Goal: Information Seeking & Learning: Learn about a topic

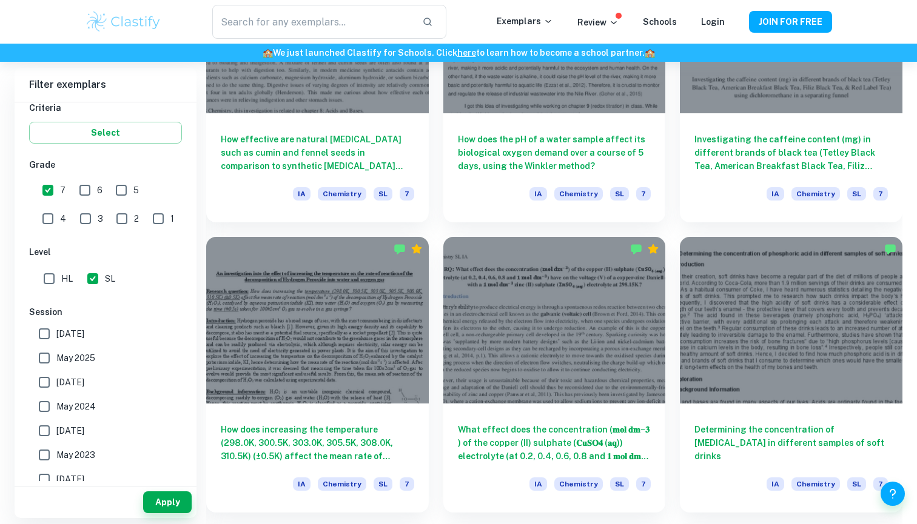
scroll to position [1463, 0]
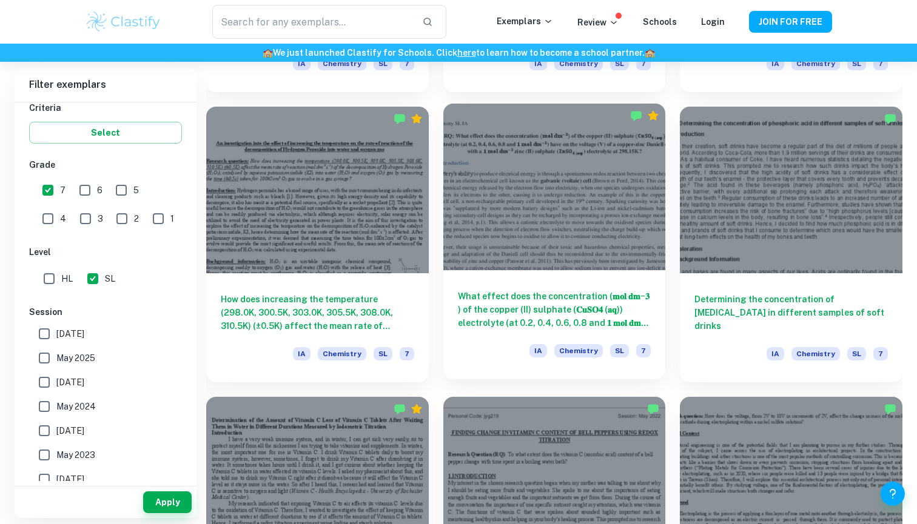
click at [506, 313] on h6 "What effect does the concentration (𝐦𝐨𝐥 𝐝𝐦−𝟑 ) of the copper (II) sulphate (𝐂𝐮𝐒…" at bounding box center [554, 310] width 193 height 40
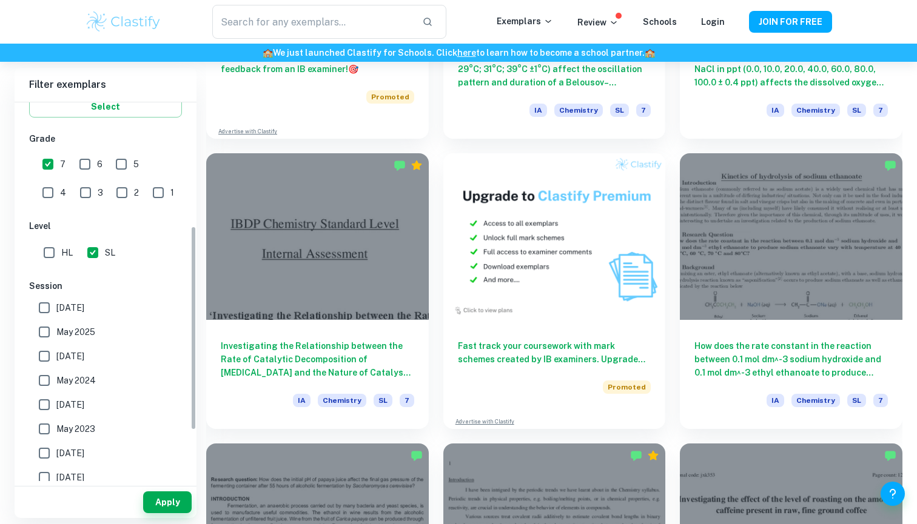
scroll to position [244, 0]
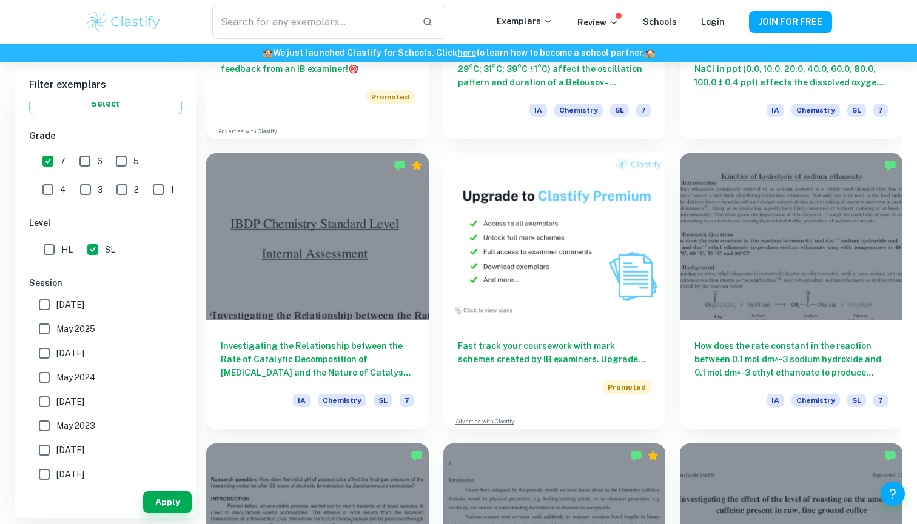
click at [45, 335] on input "May 2025" at bounding box center [44, 329] width 24 height 24
checkbox input "true"
click at [42, 350] on input "[DATE]" at bounding box center [44, 353] width 24 height 24
checkbox input "true"
click at [155, 501] on button "Apply" at bounding box center [167, 503] width 48 height 22
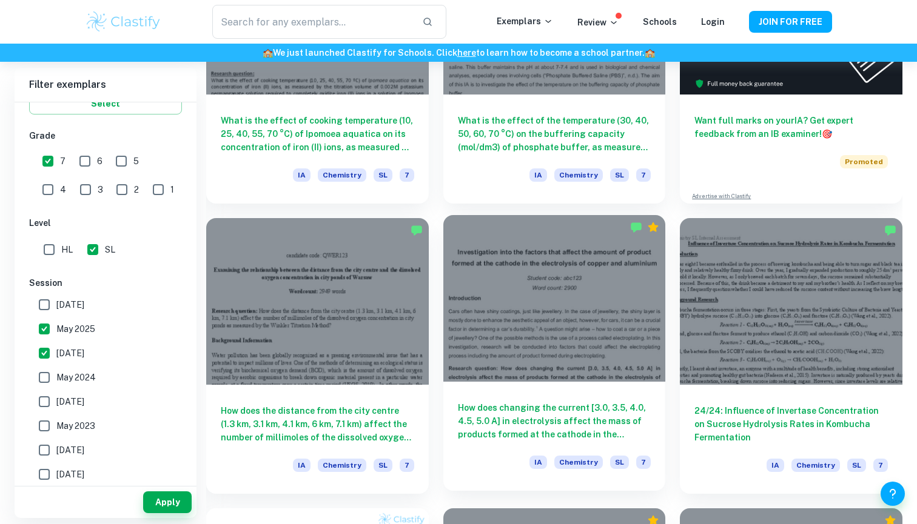
scroll to position [482, 0]
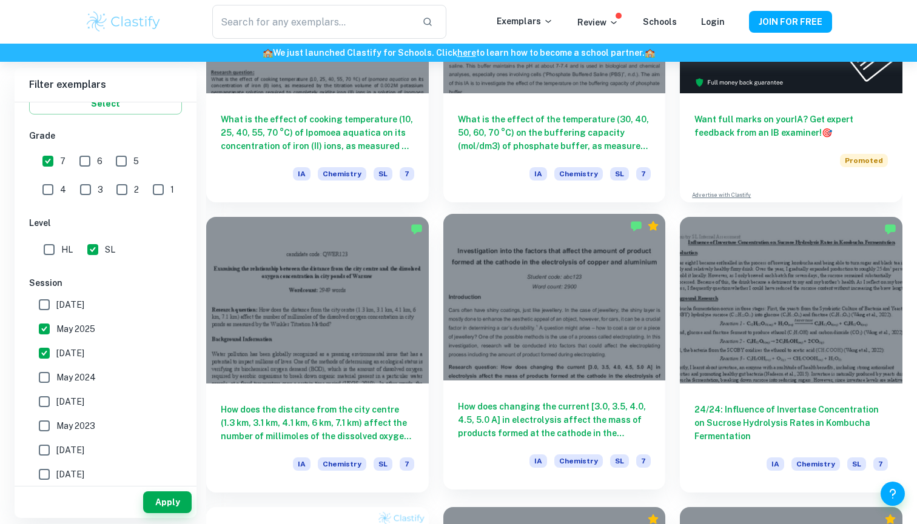
click at [563, 424] on h6 "How does changing the current [3.0, 3.5, 4.0, 4.5, 5.0 A] in electrolysis affec…" at bounding box center [554, 420] width 193 height 40
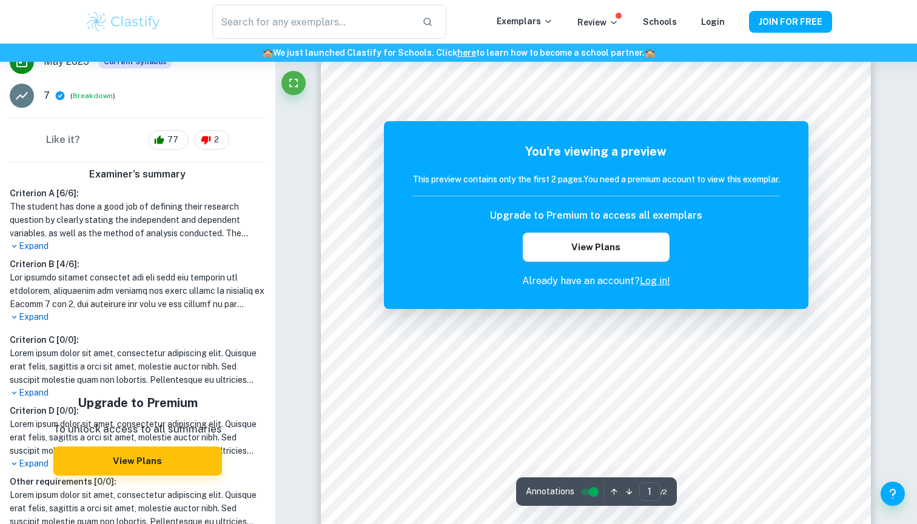
scroll to position [27, 0]
click at [624, 254] on button "View Plans" at bounding box center [596, 247] width 147 height 29
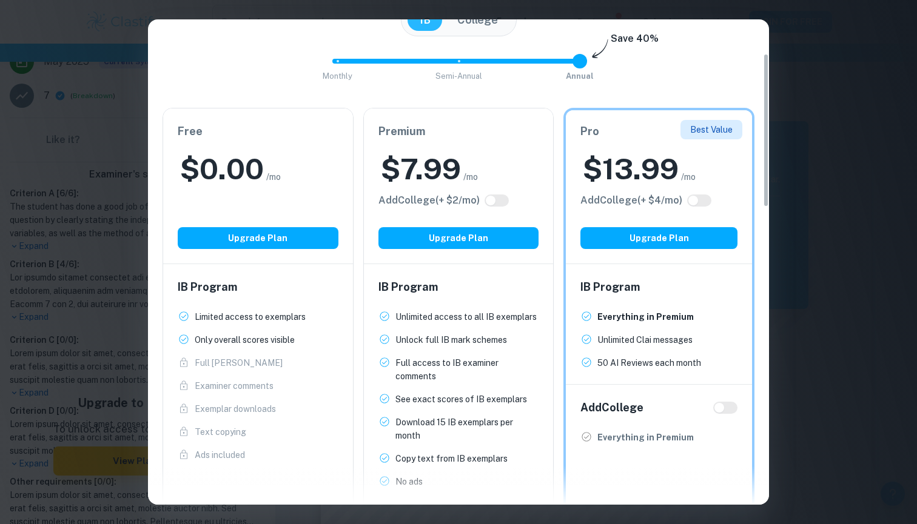
scroll to position [120, 0]
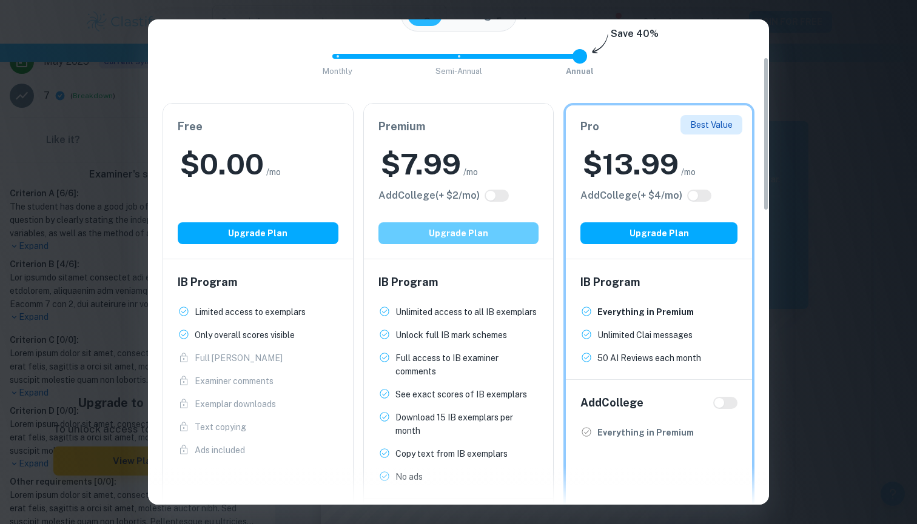
click at [490, 233] on button "Upgrade Plan" at bounding box center [458, 233] width 161 height 22
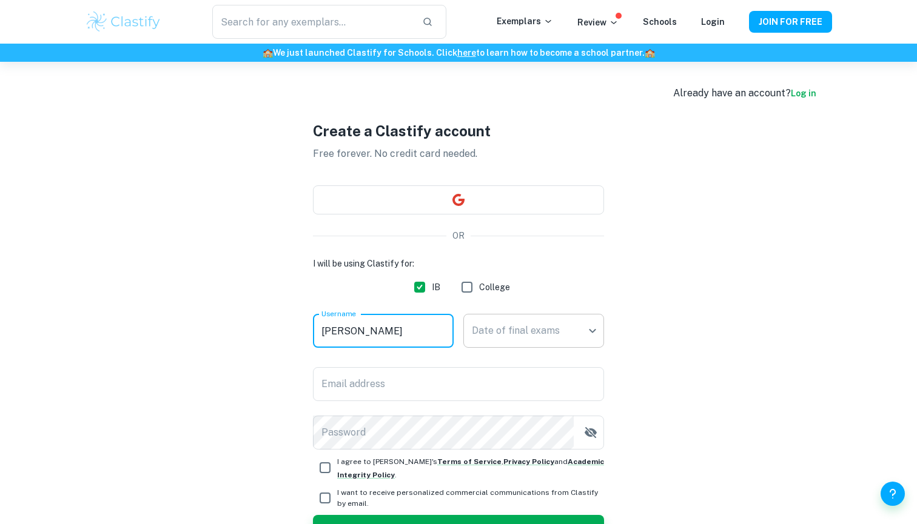
scroll to position [45, 0]
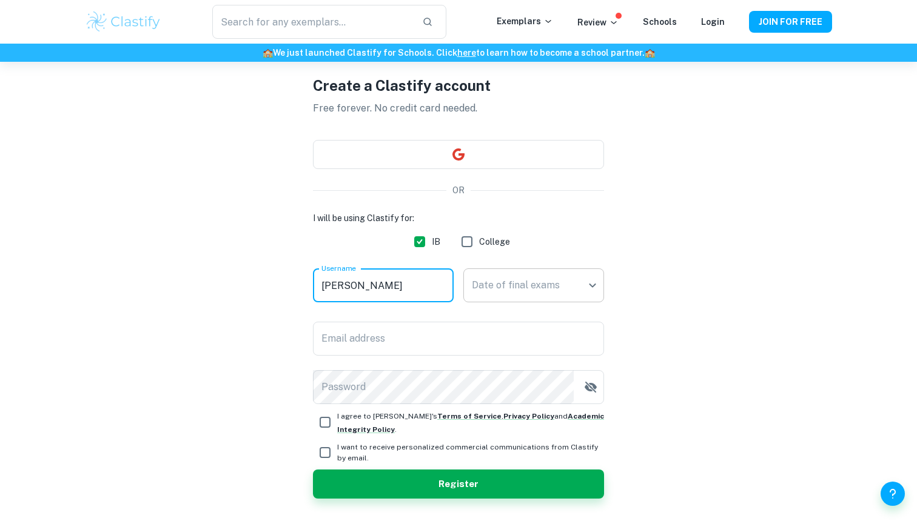
type input "[PERSON_NAME]"
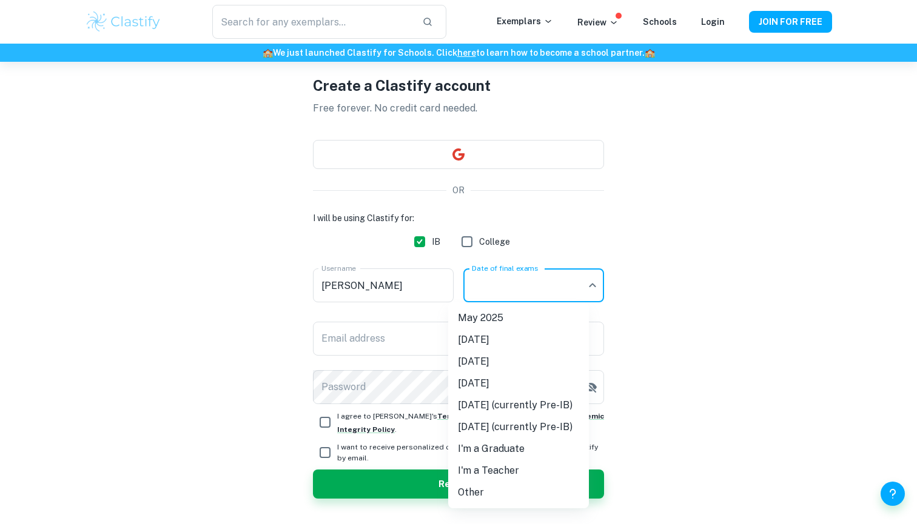
click at [569, 282] on body "We value your privacy We use cookies to enhance your browsing experience, serve…" at bounding box center [458, 278] width 917 height 524
click at [596, 283] on div at bounding box center [458, 262] width 917 height 524
click at [596, 283] on body "We value your privacy We use cookies to enhance your browsing experience, serve…" at bounding box center [458, 278] width 917 height 524
click at [581, 364] on li "[DATE]" at bounding box center [518, 362] width 141 height 22
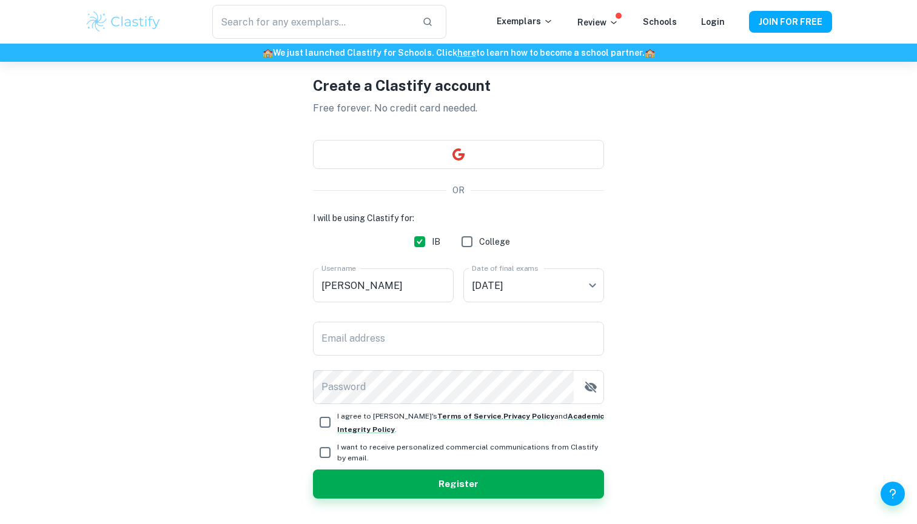
click at [436, 362] on div "I will be using Clastify for: IB College Username Ashvika Username Date of fina…" at bounding box center [458, 308] width 291 height 193
click at [436, 344] on input "Email address" at bounding box center [458, 339] width 291 height 34
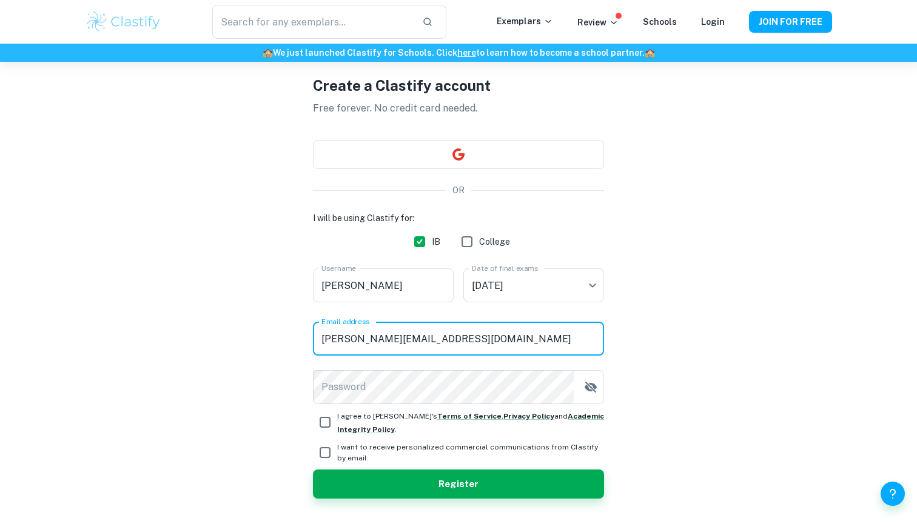
type input "ashvika.bansal@icloud.com"
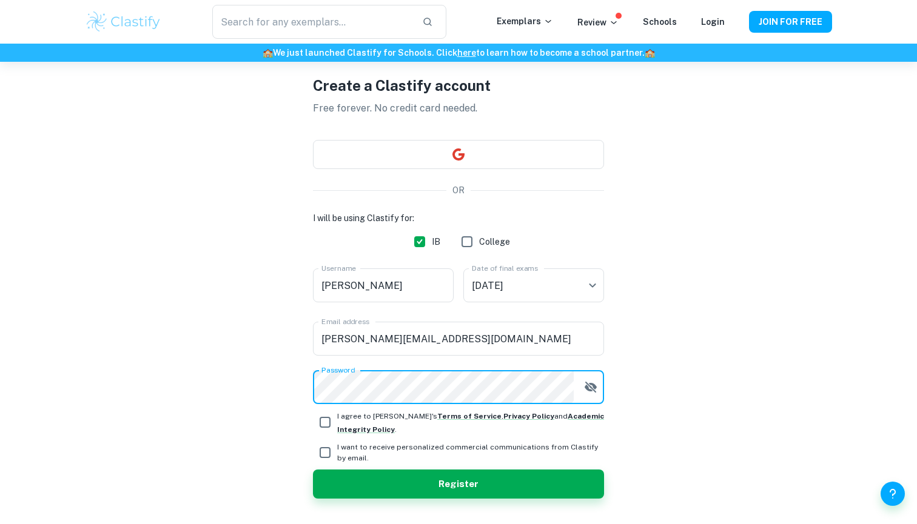
click at [327, 427] on input "I agree to Clastify's Terms of Service , Privacy Policy and Academic Integrity …" at bounding box center [325, 422] width 24 height 24
checkbox input "true"
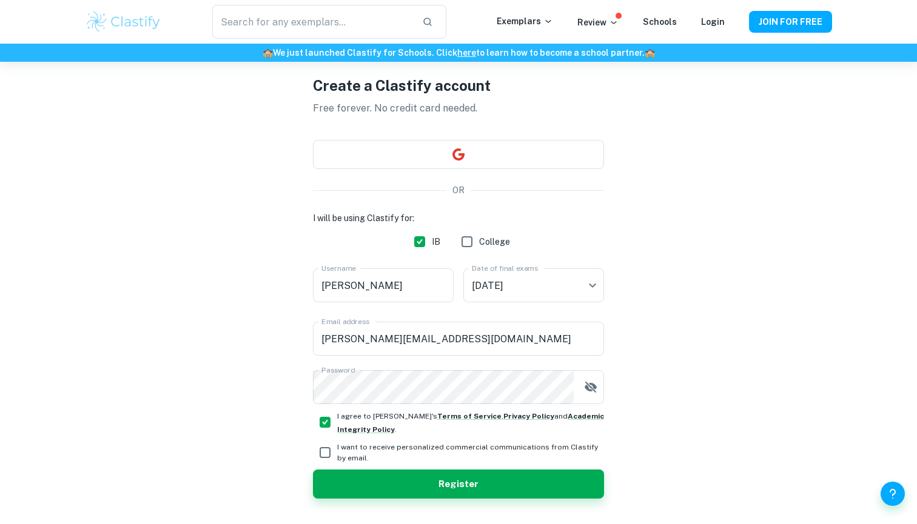
click at [326, 452] on input "I want to receive personalized commercial communications from Clastify by email." at bounding box center [325, 453] width 24 height 24
checkbox input "true"
click at [340, 476] on button "Register" at bounding box center [458, 484] width 291 height 29
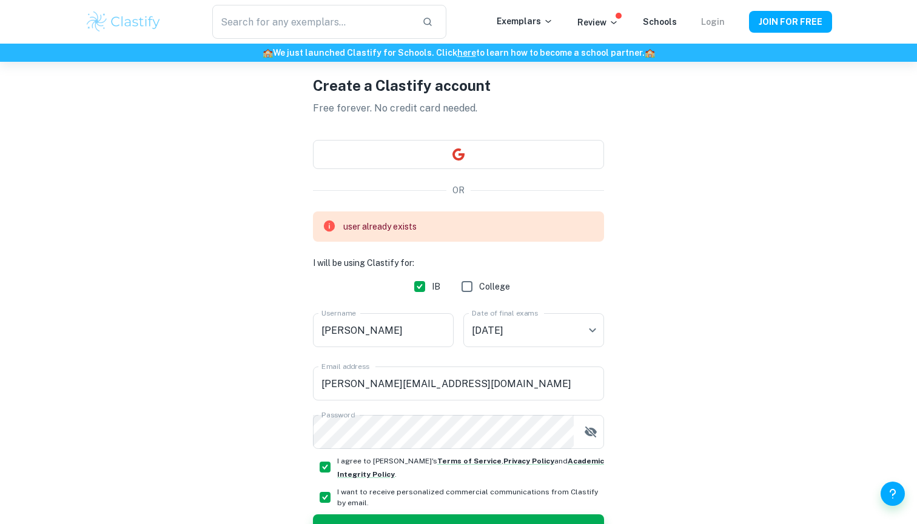
click at [717, 24] on link "Login" at bounding box center [713, 22] width 24 height 10
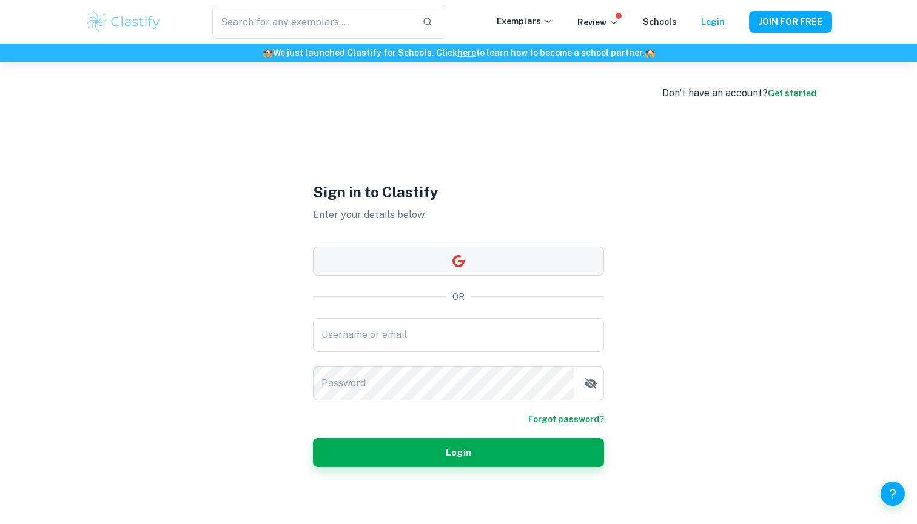
click at [368, 260] on button "button" at bounding box center [458, 261] width 291 height 29
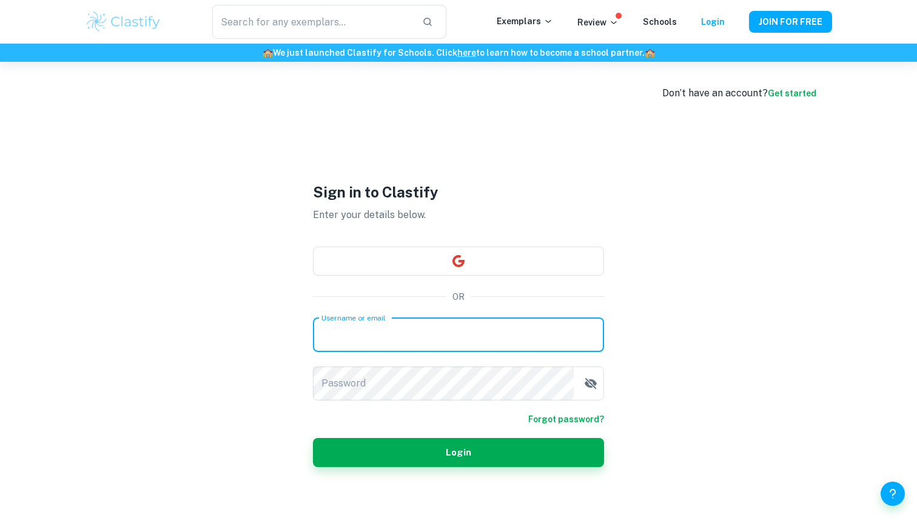
type input "ashvika.bansal@icloud.com"
click at [458, 452] on button "Login" at bounding box center [458, 452] width 291 height 29
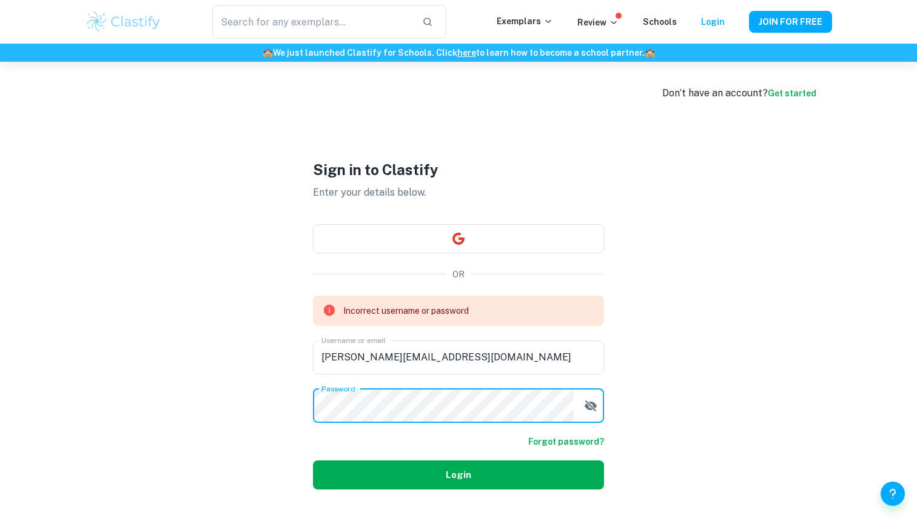
click at [435, 464] on button "Login" at bounding box center [458, 475] width 291 height 29
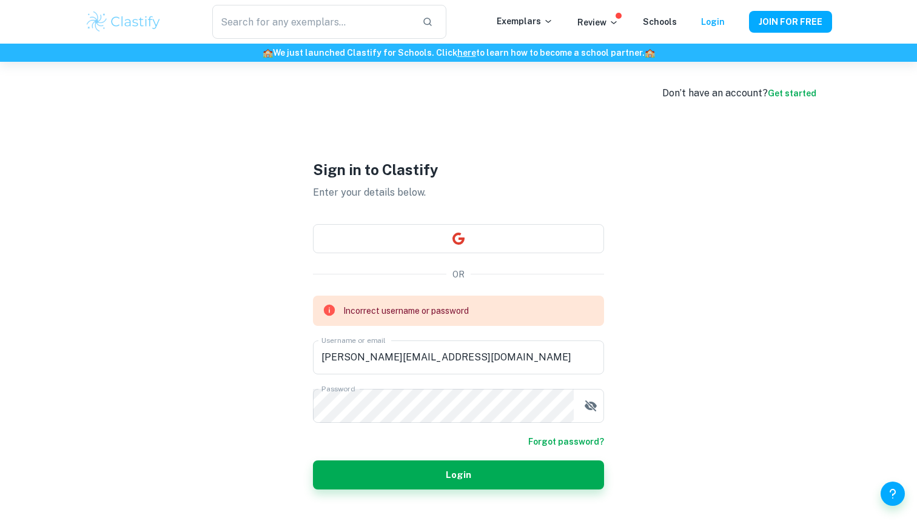
click at [570, 430] on form "Incorrect username or password Username or email ashvika.bansal@icloud.com User…" at bounding box center [458, 393] width 291 height 194
click at [563, 441] on link "Forgot password?" at bounding box center [566, 441] width 76 height 13
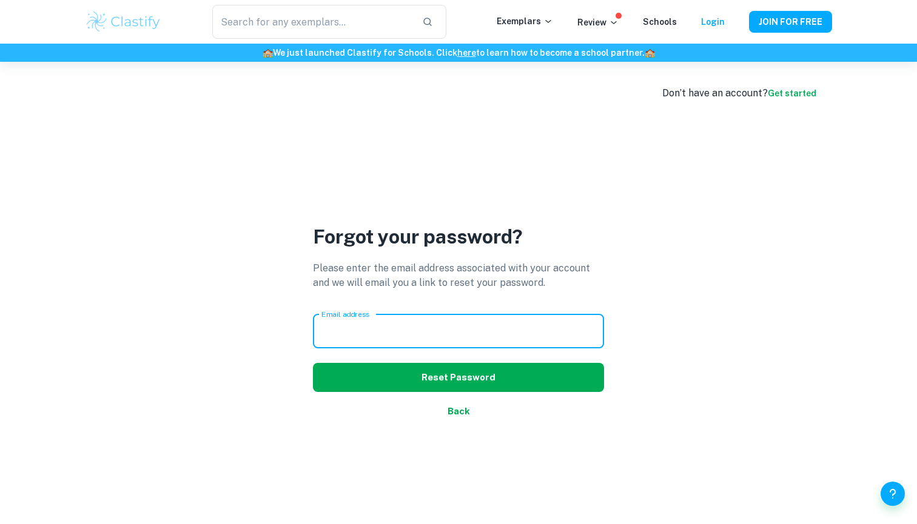
type input "ashvika.bansal@icloud.com"
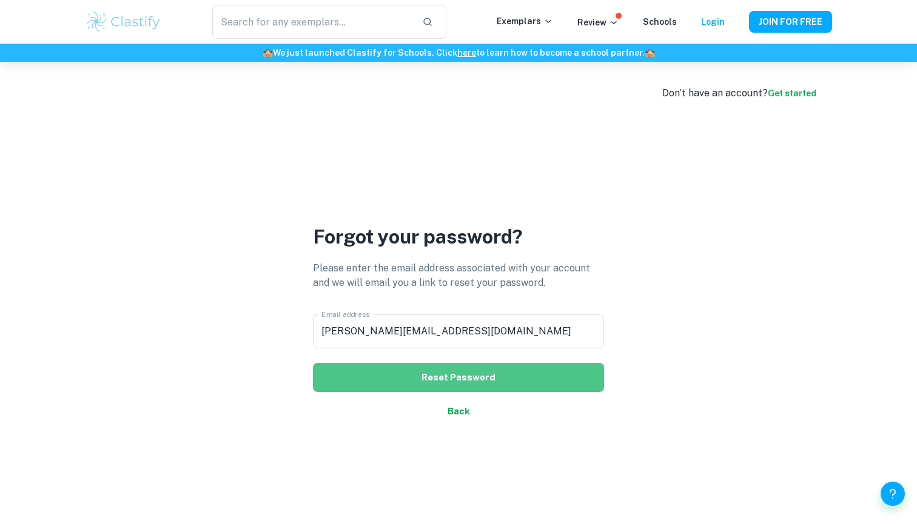
click at [424, 374] on button "Reset Password" at bounding box center [458, 377] width 291 height 29
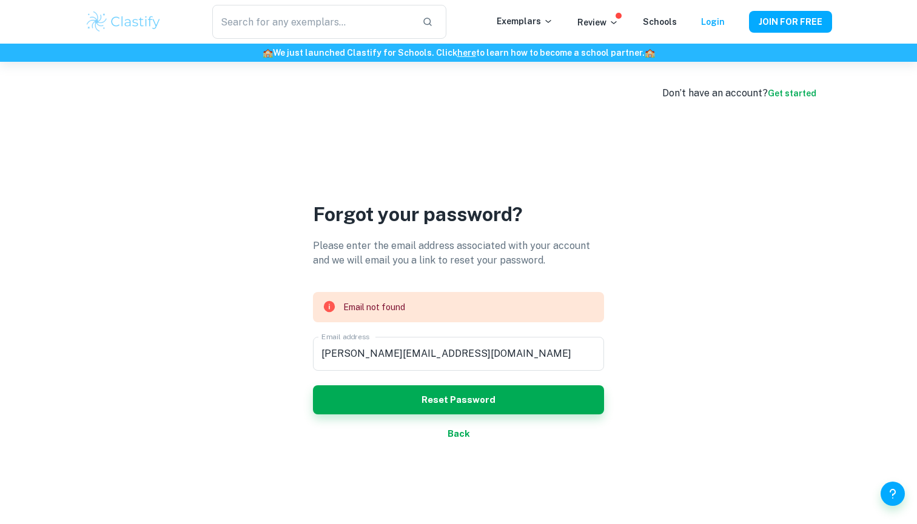
click at [780, 99] on div "Don’t have an account? Get started" at bounding box center [739, 93] width 154 height 15
click at [782, 95] on link "Get started" at bounding box center [791, 94] width 48 height 10
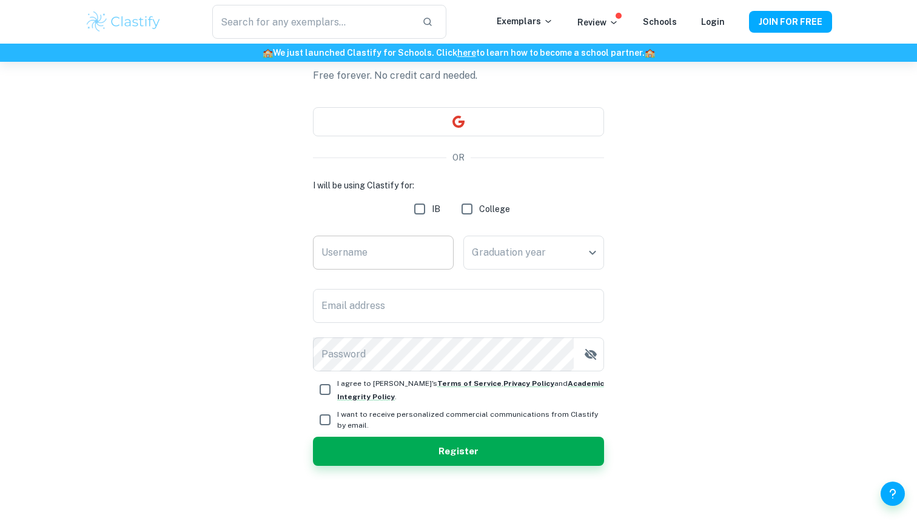
scroll to position [78, 0]
click at [376, 252] on input "Username" at bounding box center [383, 253] width 141 height 34
type input "ashvikaaa"
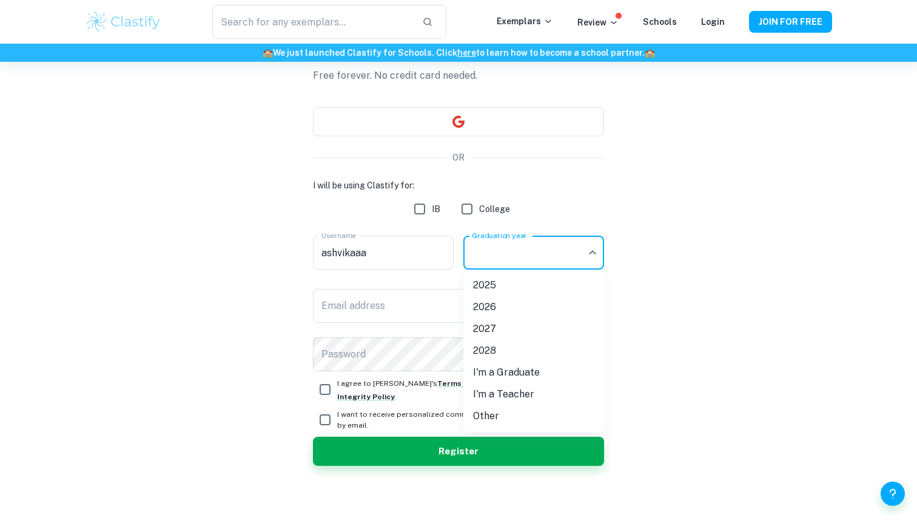
click at [475, 246] on body "We value your privacy We use cookies to enhance your browsing experience, serve…" at bounding box center [458, 246] width 917 height 524
click at [491, 303] on li "2026" at bounding box center [533, 307] width 141 height 22
type input "2026"
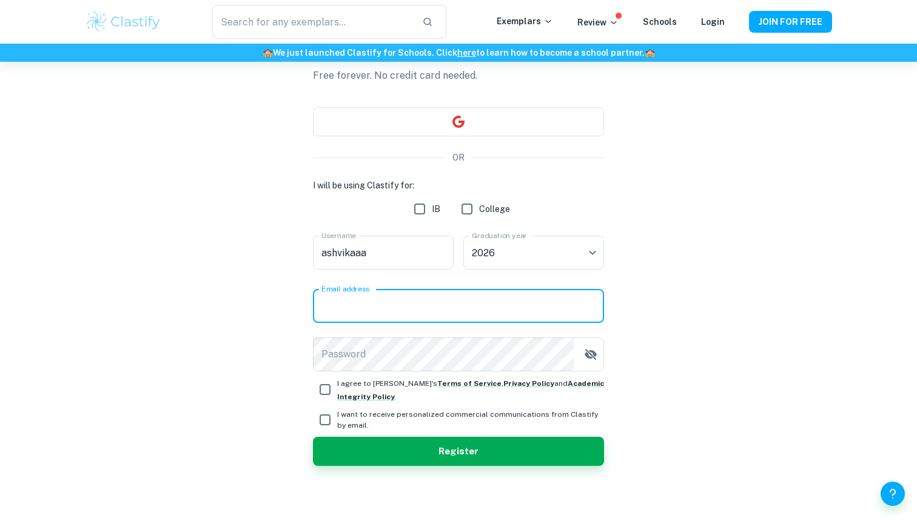
type input "ashvika.bansal@icloud.com"
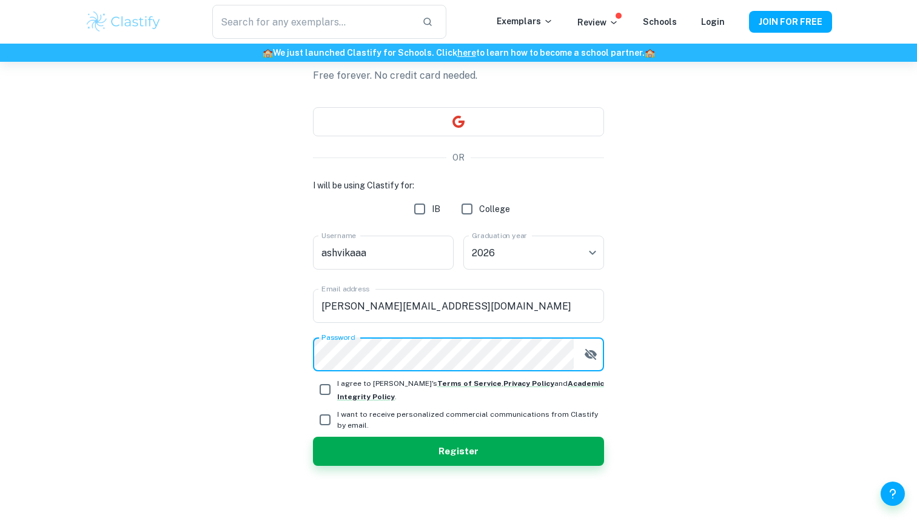
click at [320, 387] on input "I agree to Clastify's Terms of Service , Privacy Policy and Academic Integrity …" at bounding box center [325, 390] width 24 height 24
checkbox input "true"
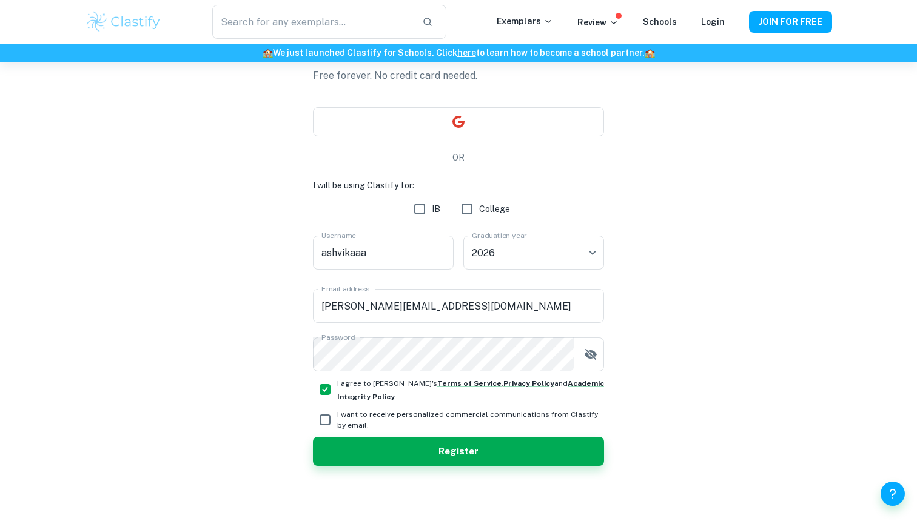
click at [320, 418] on input "I want to receive personalized commercial communications from Clastify by email." at bounding box center [325, 420] width 24 height 24
checkbox input "true"
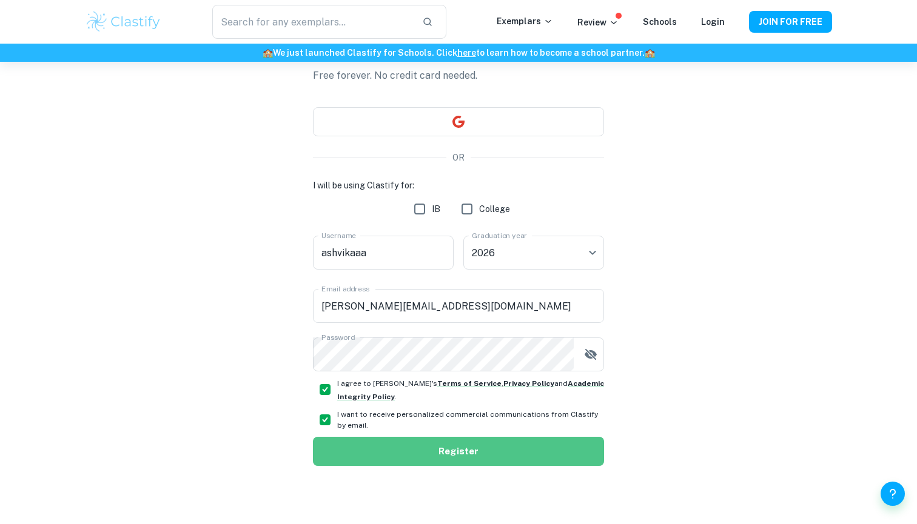
click at [339, 443] on button "Register" at bounding box center [458, 451] width 291 height 29
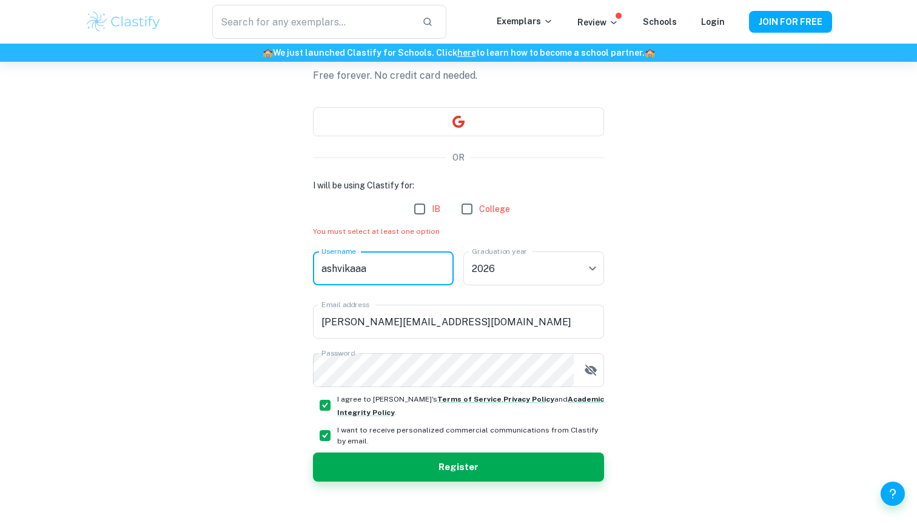
click at [392, 269] on input "ashvikaaa" at bounding box center [383, 269] width 141 height 34
click at [422, 205] on input "IB" at bounding box center [419, 209] width 24 height 24
checkbox input "true"
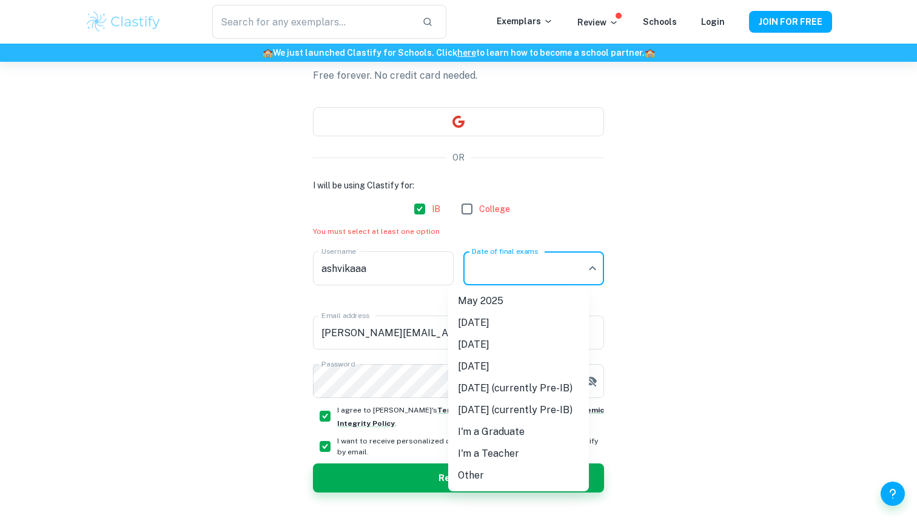
click at [499, 259] on body "We value your privacy We use cookies to enhance your browsing experience, serve…" at bounding box center [458, 246] width 917 height 524
click at [501, 344] on li "[DATE]" at bounding box center [518, 345] width 141 height 22
type input "M26"
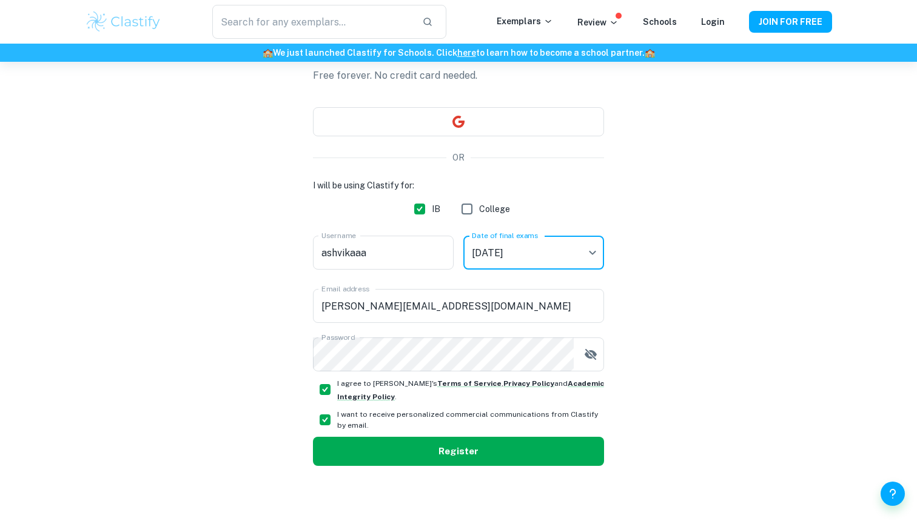
click at [449, 446] on button "Register" at bounding box center [458, 451] width 291 height 29
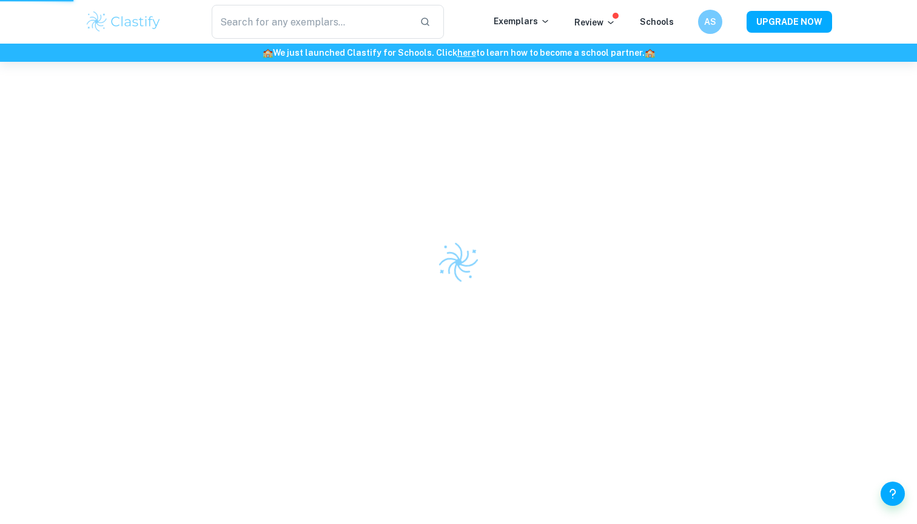
scroll to position [62, 0]
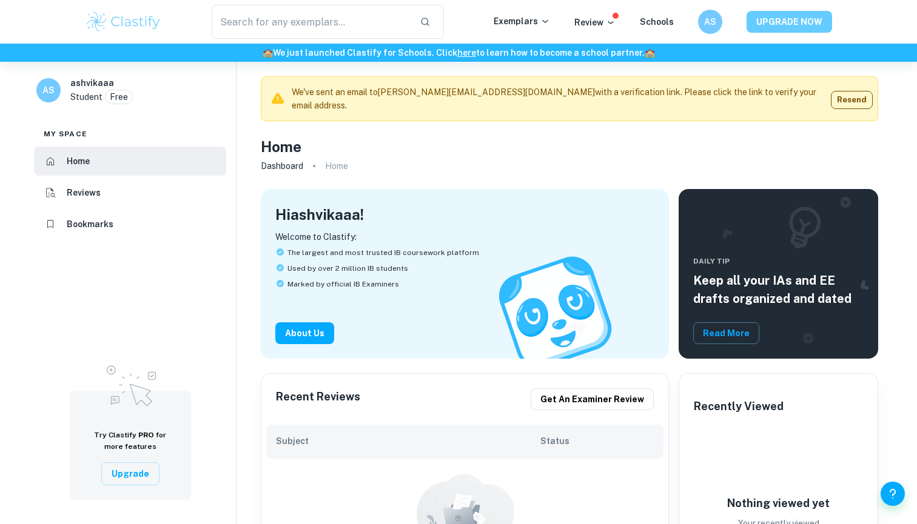
click at [807, 27] on button "UPGRADE NOW" at bounding box center [788, 22] width 85 height 22
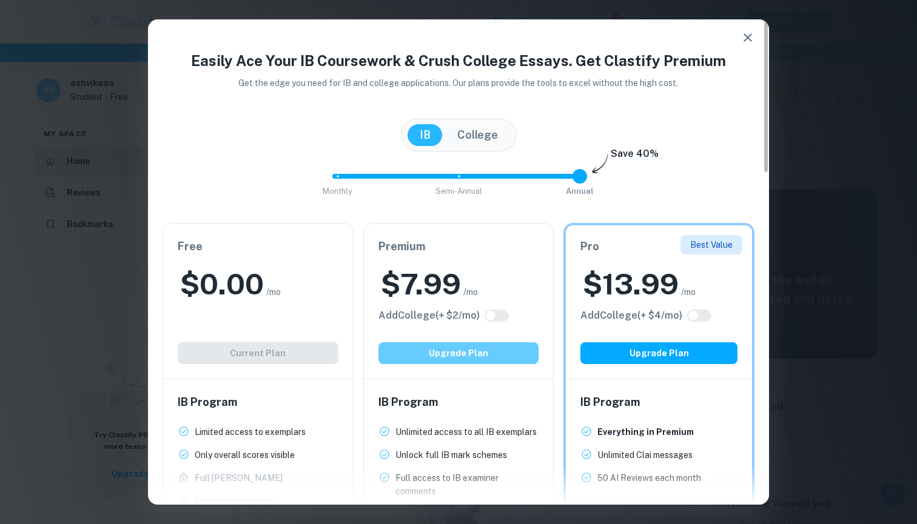
click at [413, 349] on button "Upgrade Plan" at bounding box center [458, 353] width 161 height 22
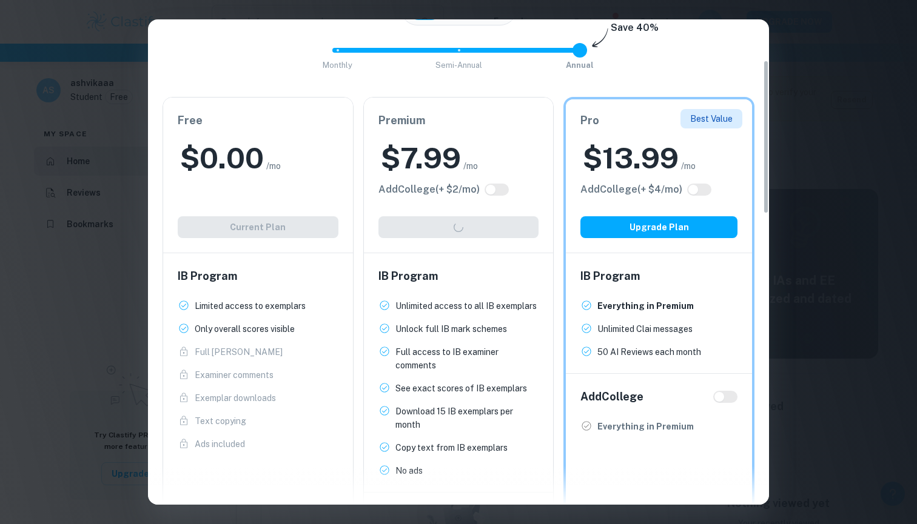
scroll to position [135, 0]
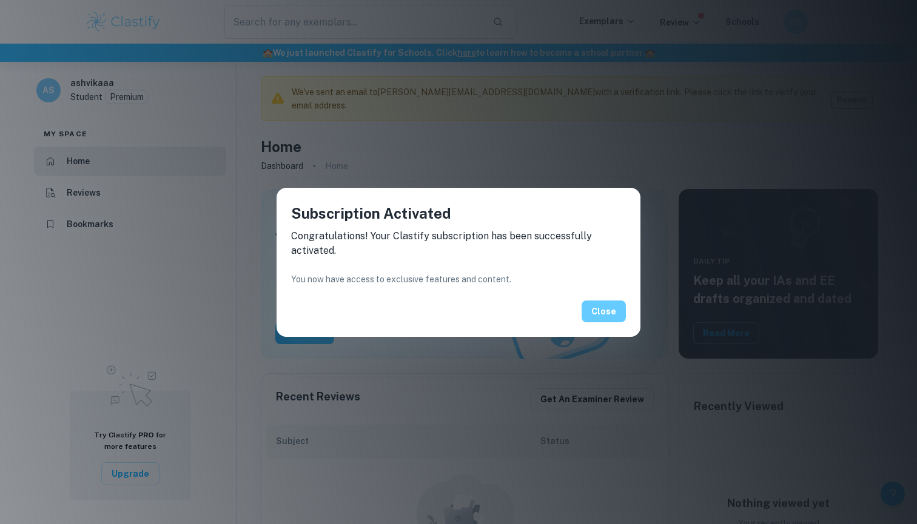
click at [605, 315] on button "Close" at bounding box center [603, 312] width 44 height 22
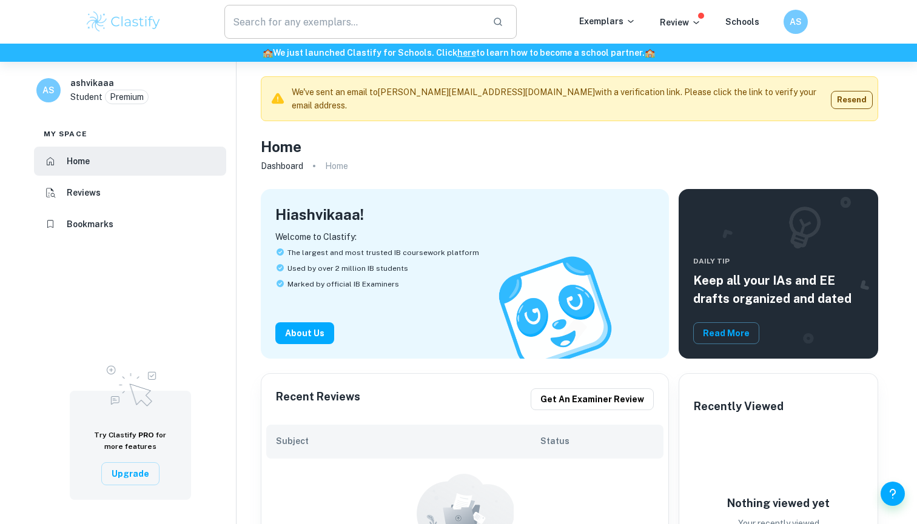
click at [332, 19] on input "text" at bounding box center [353, 22] width 258 height 34
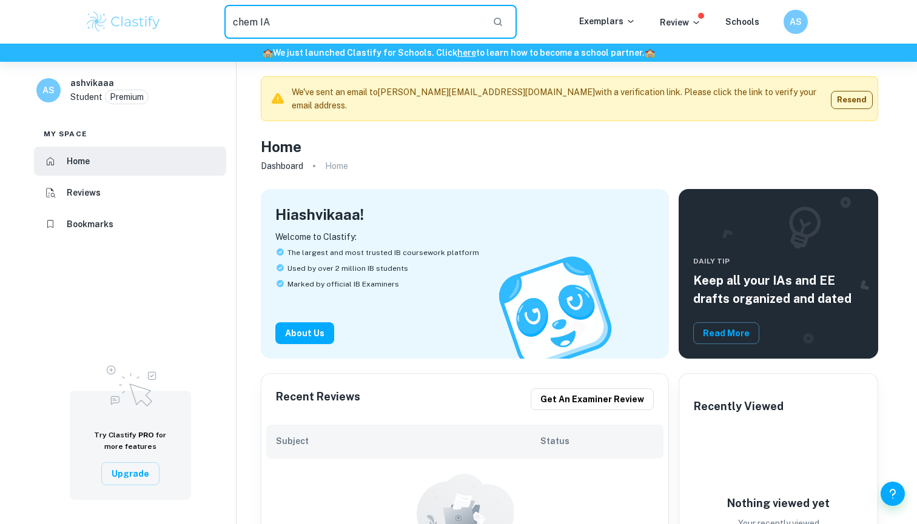
type input "chem IA"
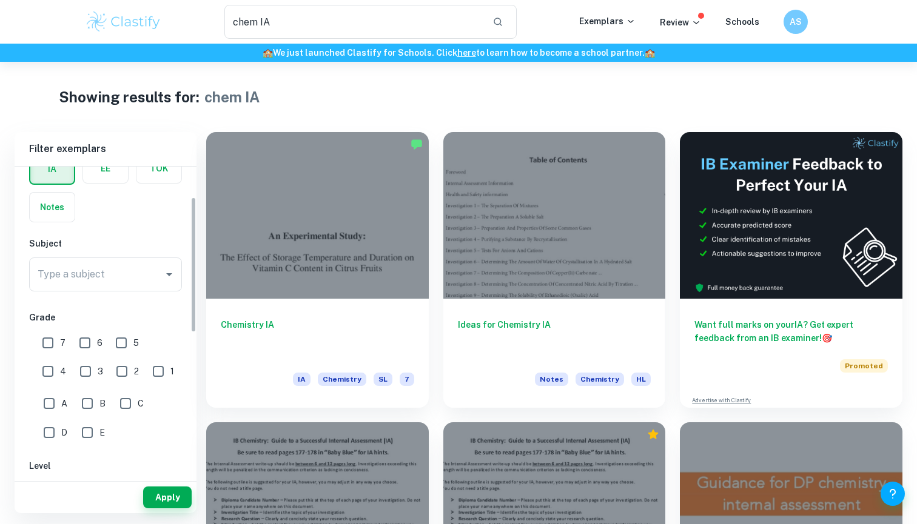
scroll to position [76, 0]
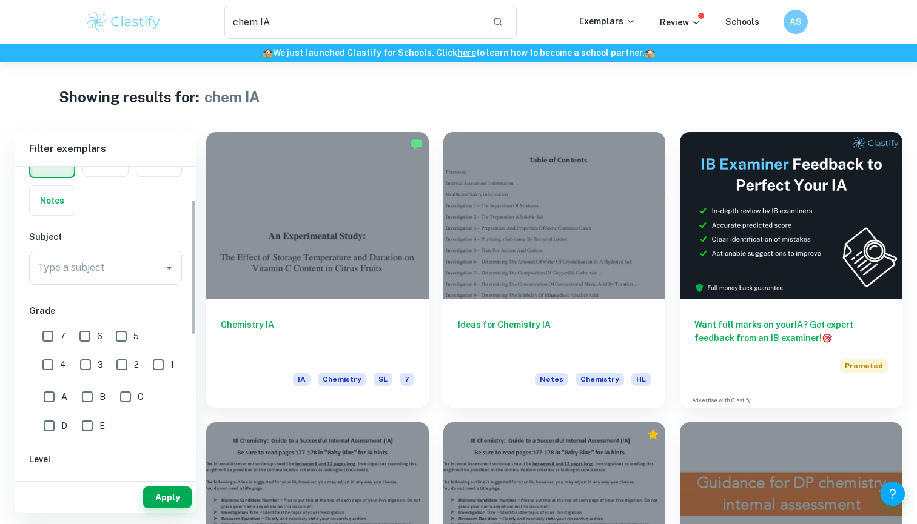
click at [49, 336] on input "7" at bounding box center [48, 336] width 24 height 24
checkbox input "true"
click at [98, 336] on span "6" at bounding box center [99, 336] width 5 height 13
click at [97, 336] on input "6" at bounding box center [85, 336] width 24 height 24
checkbox input "true"
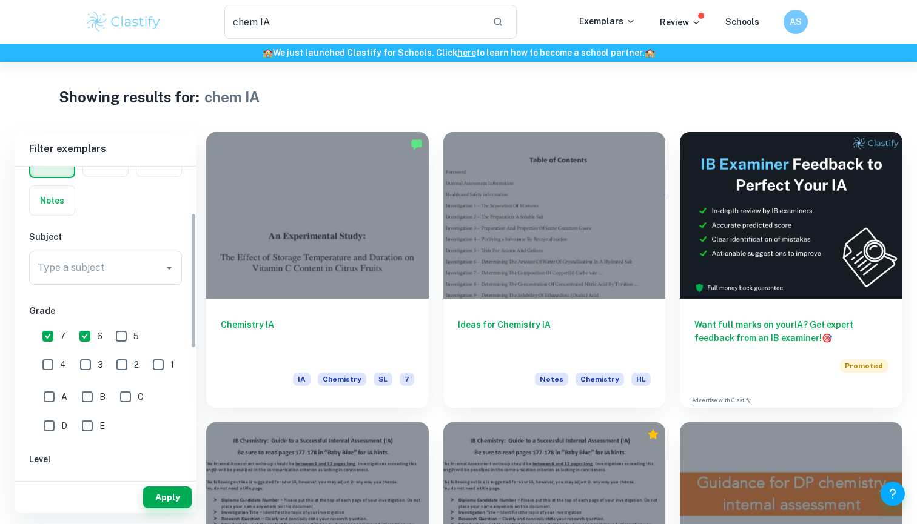
scroll to position [314, 0]
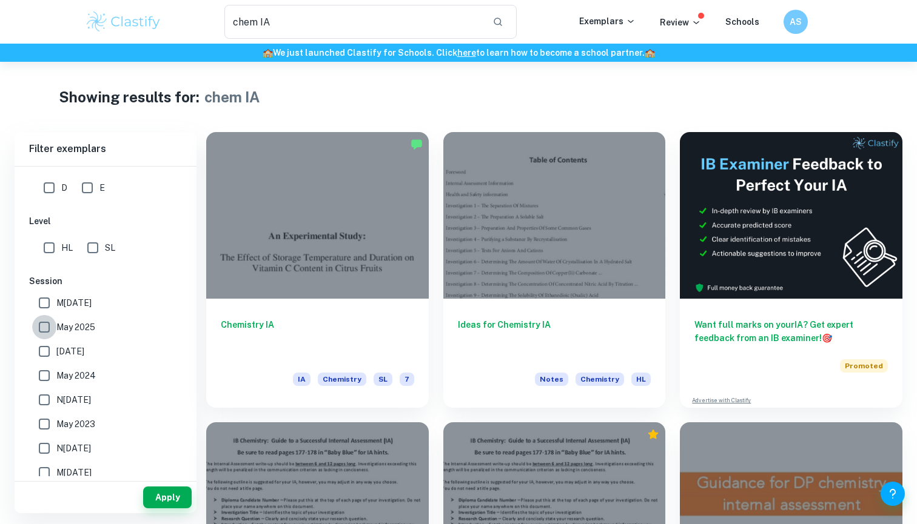
click at [42, 330] on input "May 2025" at bounding box center [44, 327] width 24 height 24
checkbox input "true"
click at [38, 304] on input "[DATE]" at bounding box center [44, 303] width 24 height 24
checkbox input "true"
click at [44, 350] on input "[DATE]" at bounding box center [44, 351] width 24 height 24
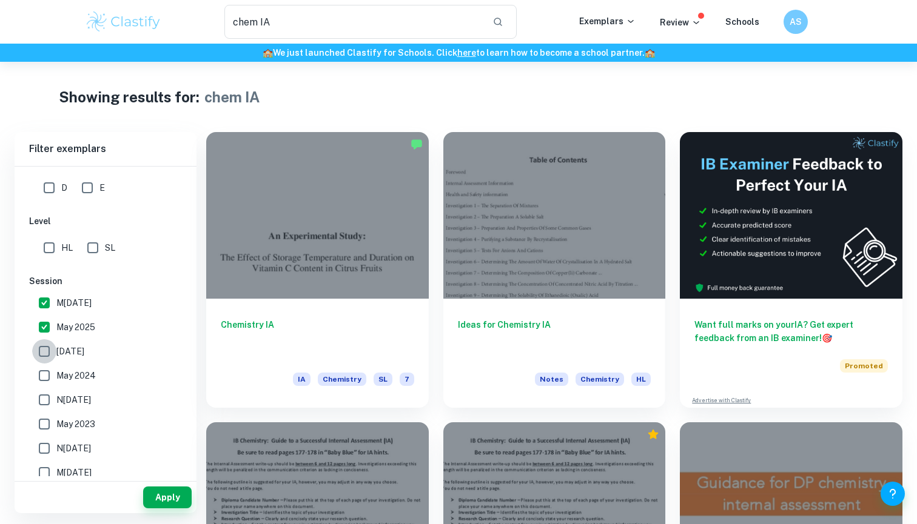
checkbox input "true"
click at [52, 374] on input "May 2024" at bounding box center [44, 376] width 24 height 24
checkbox input "true"
click at [165, 495] on button "Apply" at bounding box center [167, 498] width 48 height 22
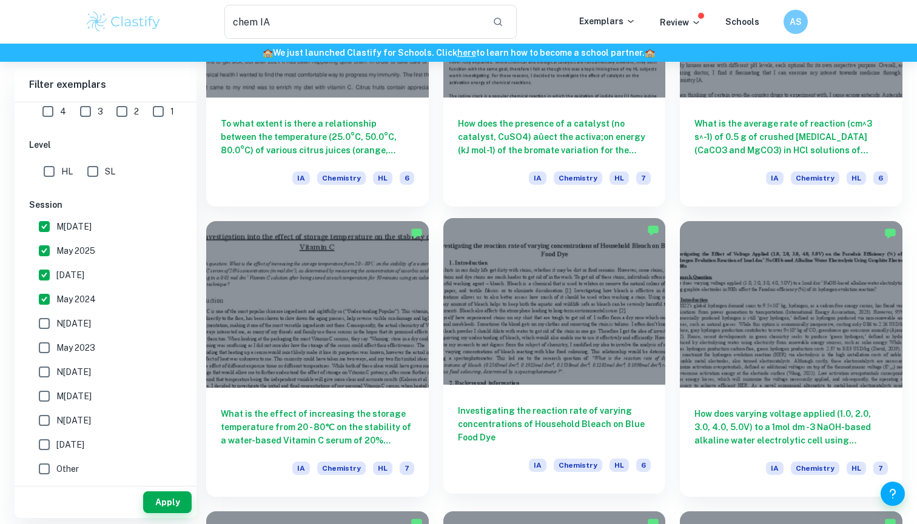
scroll to position [1355, 0]
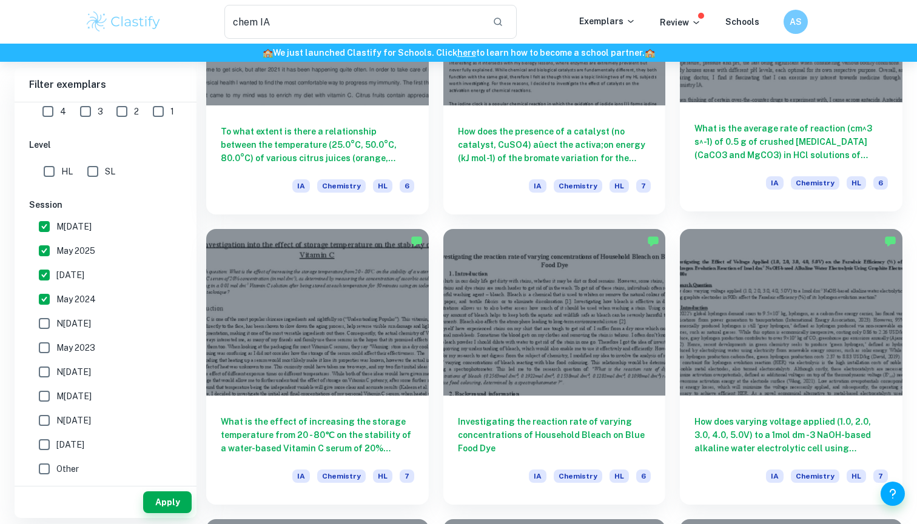
click at [756, 130] on h6 "What is the average rate of reaction (cm^3 s^-1) of 0.5 g of crushed [MEDICAL_D…" at bounding box center [790, 142] width 193 height 40
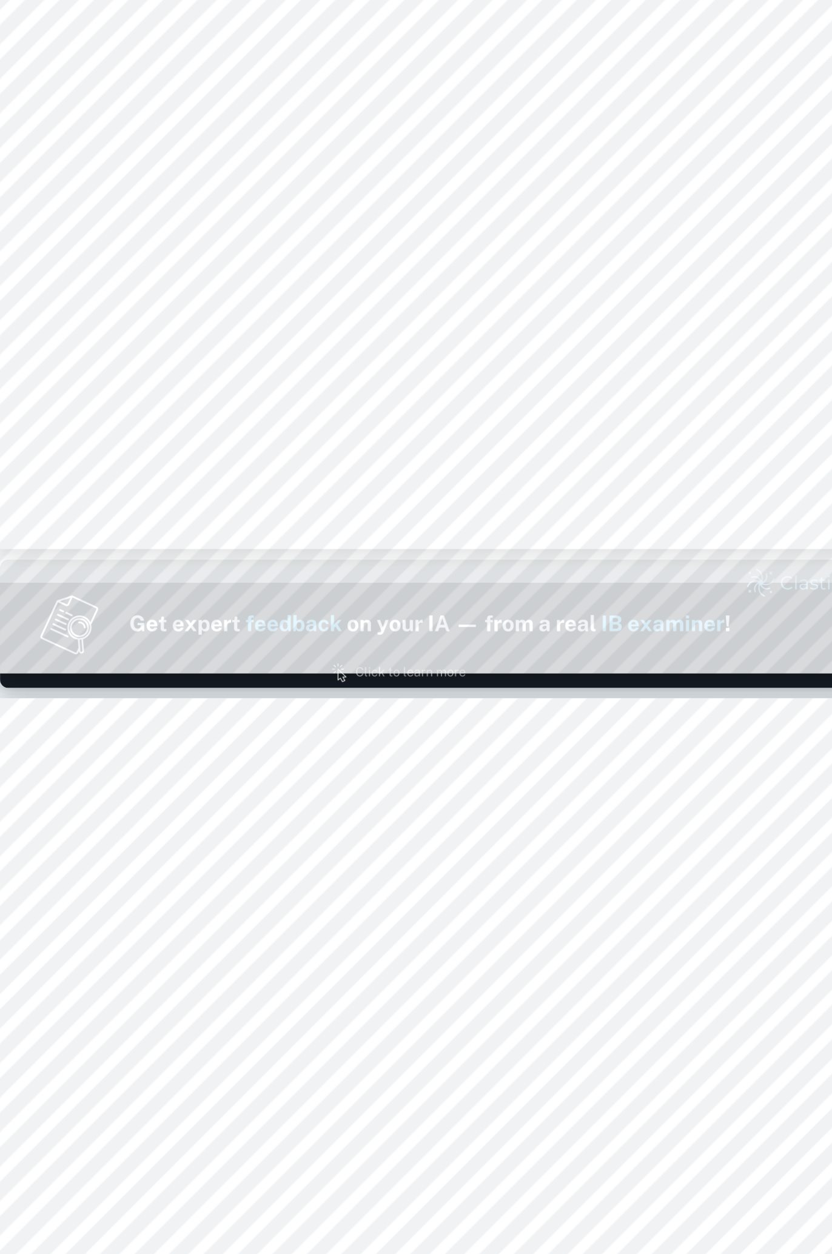
type input "2"
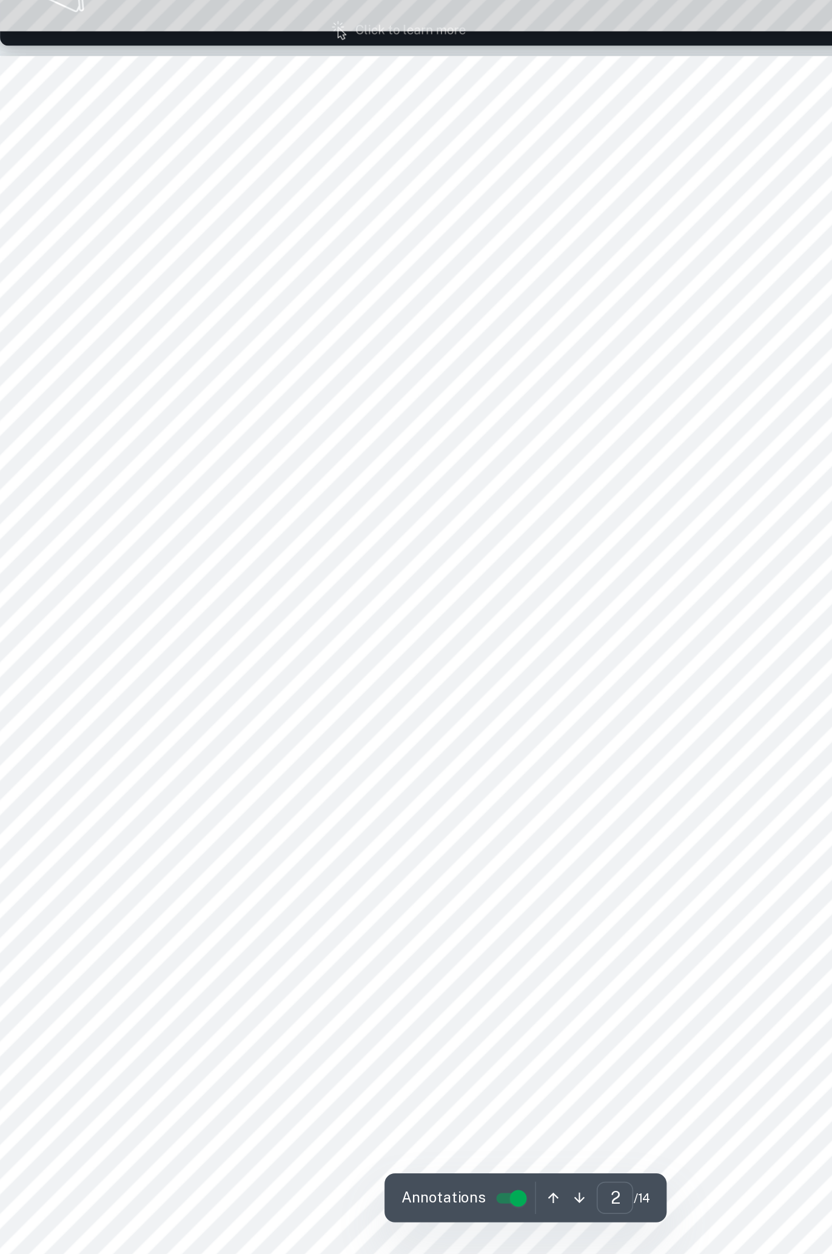
scroll to position [516, 0]
